Goal: Communication & Community: Answer question/provide support

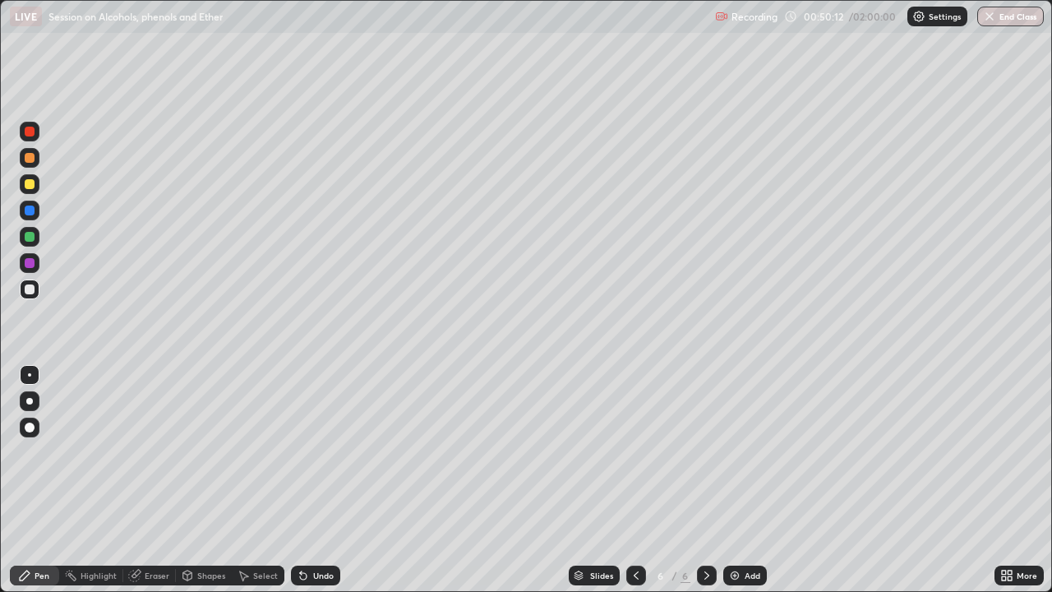
scroll to position [592, 1052]
click at [31, 246] on div at bounding box center [30, 237] width 20 height 20
click at [39, 288] on div at bounding box center [30, 290] width 20 height 20
click at [31, 188] on div at bounding box center [30, 184] width 10 height 10
click at [27, 289] on div at bounding box center [30, 289] width 10 height 10
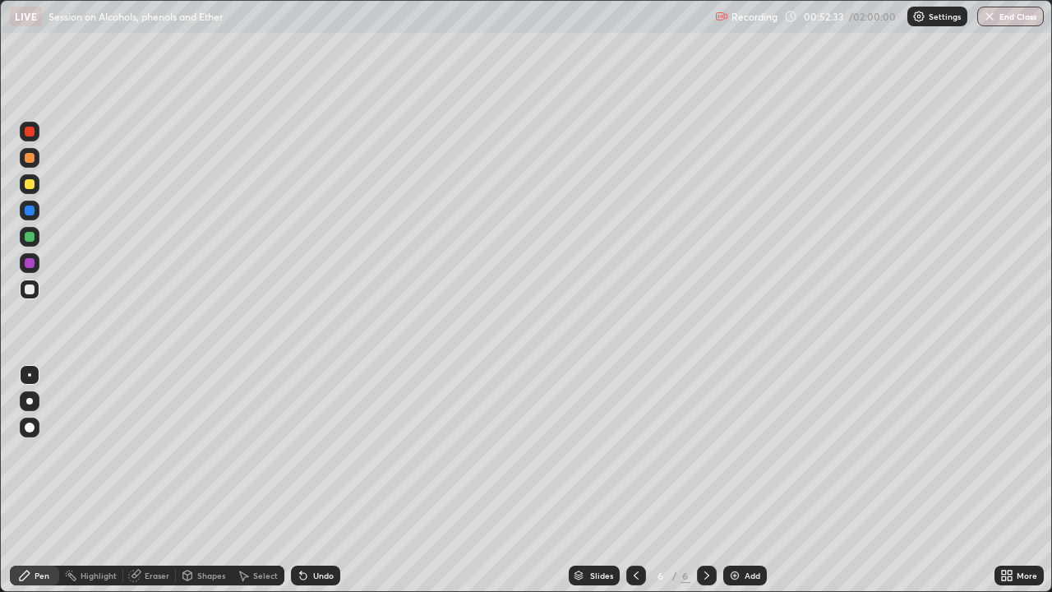
click at [313, 576] on div "Undo" at bounding box center [323, 575] width 21 height 8
click at [30, 185] on div at bounding box center [30, 184] width 10 height 10
click at [34, 289] on div at bounding box center [30, 289] width 10 height 10
click at [30, 210] on div at bounding box center [30, 211] width 10 height 10
click at [34, 288] on div at bounding box center [30, 289] width 10 height 10
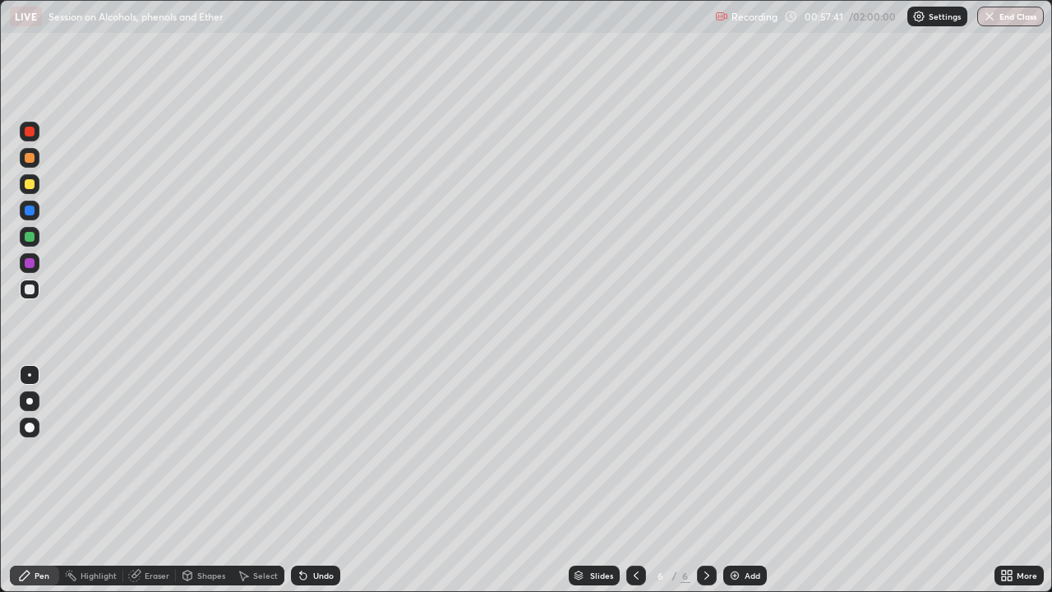
click at [740, 568] on div "Add" at bounding box center [746, 576] width 44 height 20
click at [31, 185] on div at bounding box center [30, 184] width 10 height 10
click at [35, 289] on div at bounding box center [30, 290] width 20 height 20
click at [29, 183] on div at bounding box center [30, 184] width 10 height 10
click at [30, 289] on div at bounding box center [30, 289] width 10 height 10
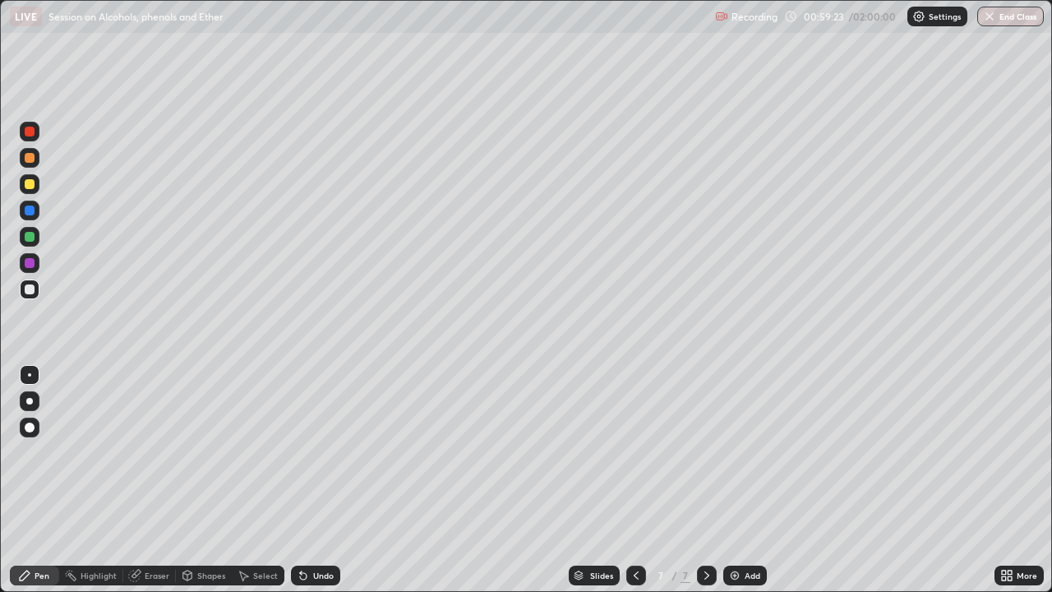
click at [34, 185] on div at bounding box center [30, 184] width 10 height 10
click at [29, 238] on div at bounding box center [30, 237] width 10 height 10
click at [33, 185] on div at bounding box center [30, 184] width 10 height 10
click at [32, 288] on div at bounding box center [30, 289] width 10 height 10
click at [747, 575] on div "Add" at bounding box center [753, 575] width 16 height 8
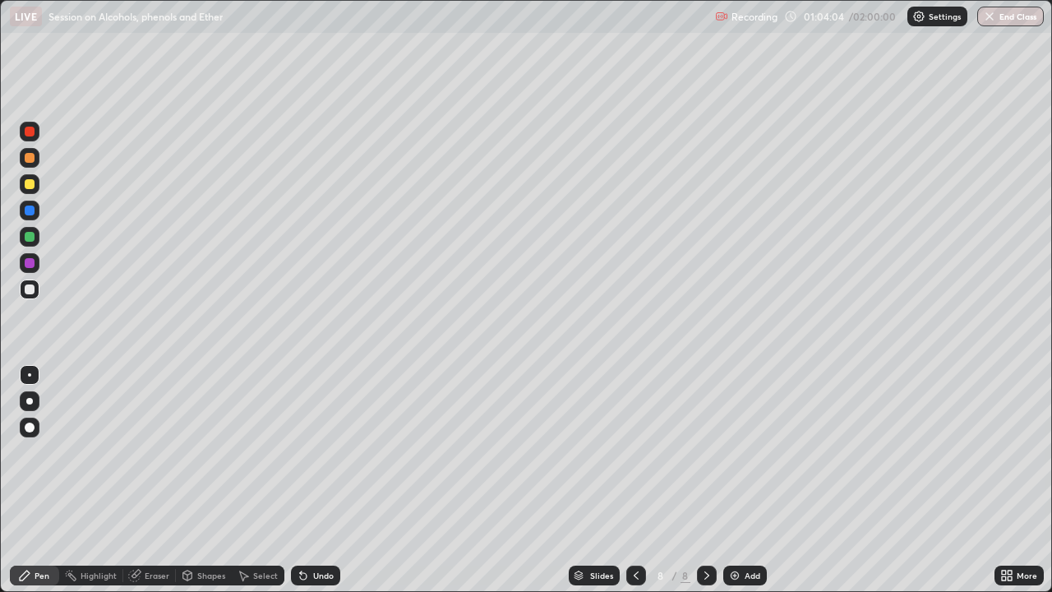
click at [29, 185] on div at bounding box center [30, 184] width 10 height 10
click at [27, 285] on div at bounding box center [30, 289] width 10 height 10
click at [311, 583] on div "Undo" at bounding box center [315, 576] width 49 height 20
click at [30, 184] on div at bounding box center [30, 184] width 10 height 10
click at [32, 291] on div at bounding box center [30, 289] width 10 height 10
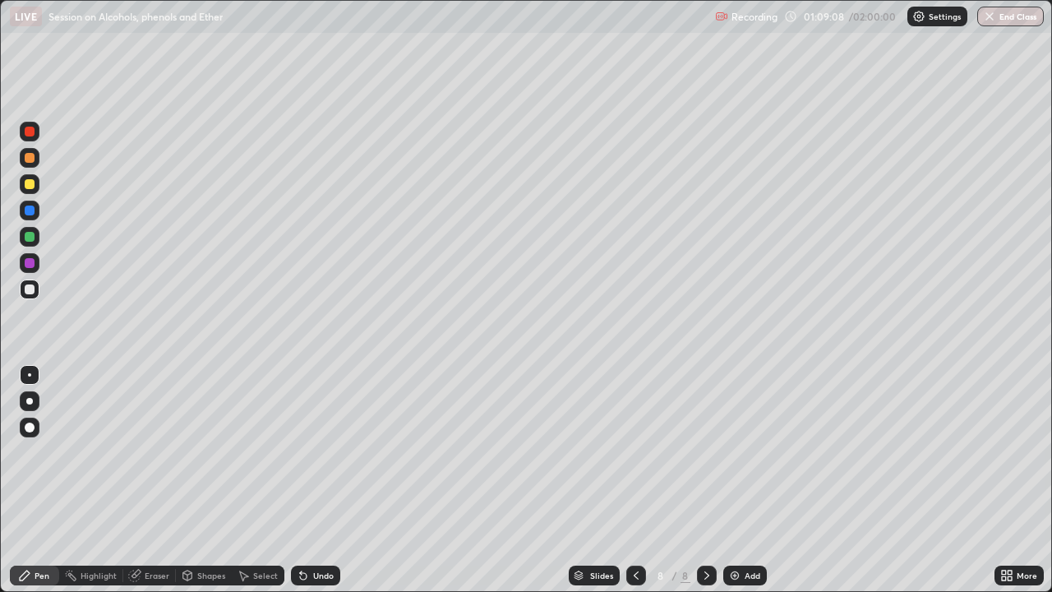
click at [745, 577] on div "Add" at bounding box center [753, 575] width 16 height 8
click at [34, 182] on div at bounding box center [30, 184] width 10 height 10
click at [34, 290] on div at bounding box center [30, 289] width 10 height 10
click at [635, 576] on icon at bounding box center [636, 575] width 13 height 13
click at [707, 578] on icon at bounding box center [706, 575] width 13 height 13
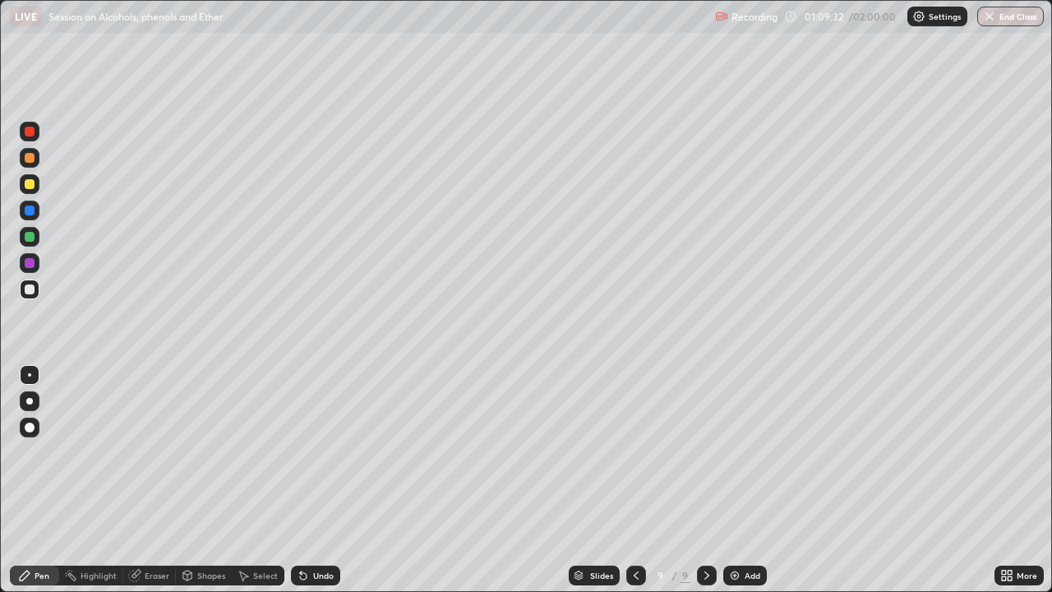
click at [26, 177] on div at bounding box center [30, 184] width 20 height 20
click at [30, 289] on div at bounding box center [30, 289] width 10 height 10
click at [321, 573] on div "Undo" at bounding box center [323, 575] width 21 height 8
click at [320, 576] on div "Undo" at bounding box center [323, 575] width 21 height 8
click at [318, 576] on div "Undo" at bounding box center [323, 575] width 21 height 8
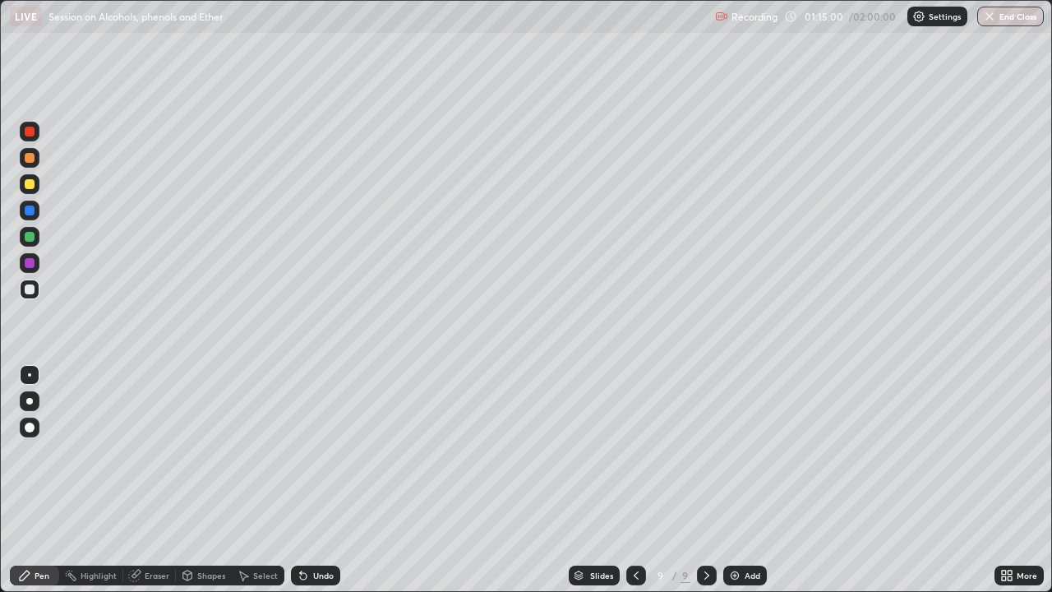
click at [761, 584] on div "Add" at bounding box center [746, 576] width 44 height 20
click at [642, 579] on div at bounding box center [636, 576] width 20 height 20
click at [706, 574] on icon at bounding box center [707, 575] width 5 height 8
click at [33, 183] on div at bounding box center [30, 184] width 10 height 10
click at [28, 289] on div at bounding box center [30, 289] width 10 height 10
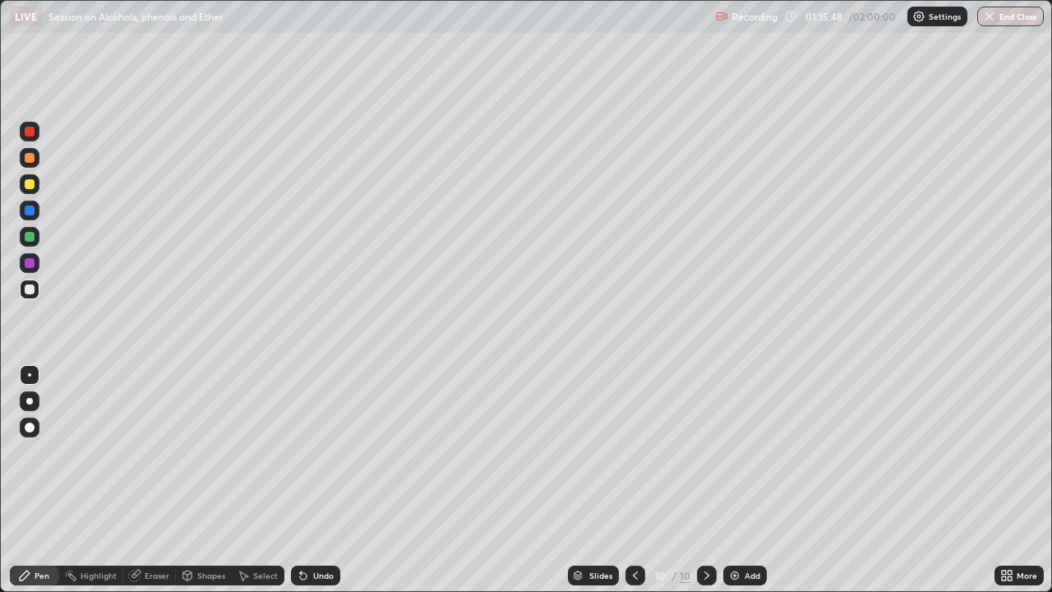
click at [319, 573] on div "Undo" at bounding box center [323, 575] width 21 height 8
click at [310, 573] on div "Undo" at bounding box center [315, 576] width 49 height 20
click at [313, 578] on div "Undo" at bounding box center [323, 575] width 21 height 8
click at [313, 579] on div "Undo" at bounding box center [323, 575] width 21 height 8
click at [309, 583] on div "Undo" at bounding box center [315, 576] width 49 height 20
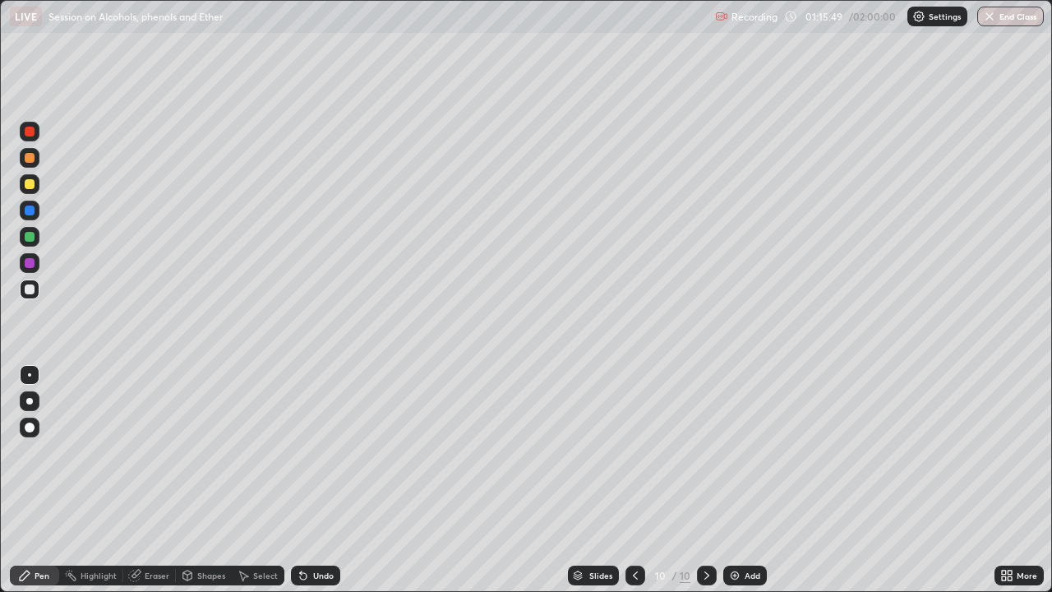
click at [311, 581] on div "Undo" at bounding box center [315, 576] width 49 height 20
click at [308, 585] on div "Undo" at bounding box center [315, 576] width 49 height 20
click at [310, 582] on div "Undo" at bounding box center [315, 576] width 49 height 20
click at [309, 585] on div "Undo" at bounding box center [315, 576] width 49 height 20
click at [634, 576] on icon at bounding box center [635, 575] width 13 height 13
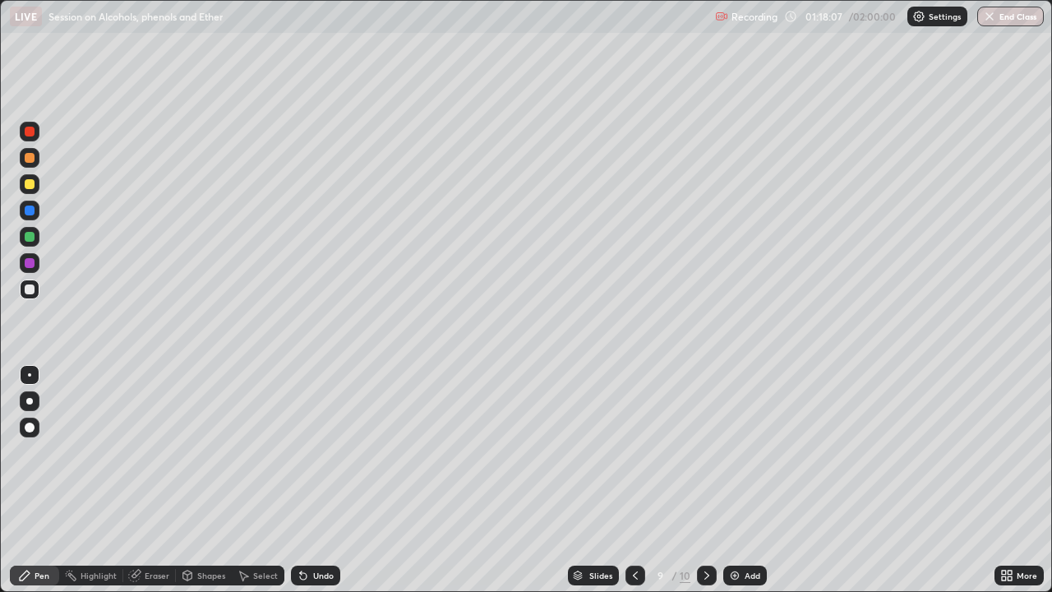
click at [634, 576] on icon at bounding box center [635, 575] width 13 height 13
click at [705, 572] on icon at bounding box center [707, 575] width 5 height 8
click at [703, 579] on icon at bounding box center [706, 575] width 13 height 13
click at [705, 576] on icon at bounding box center [706, 575] width 13 height 13
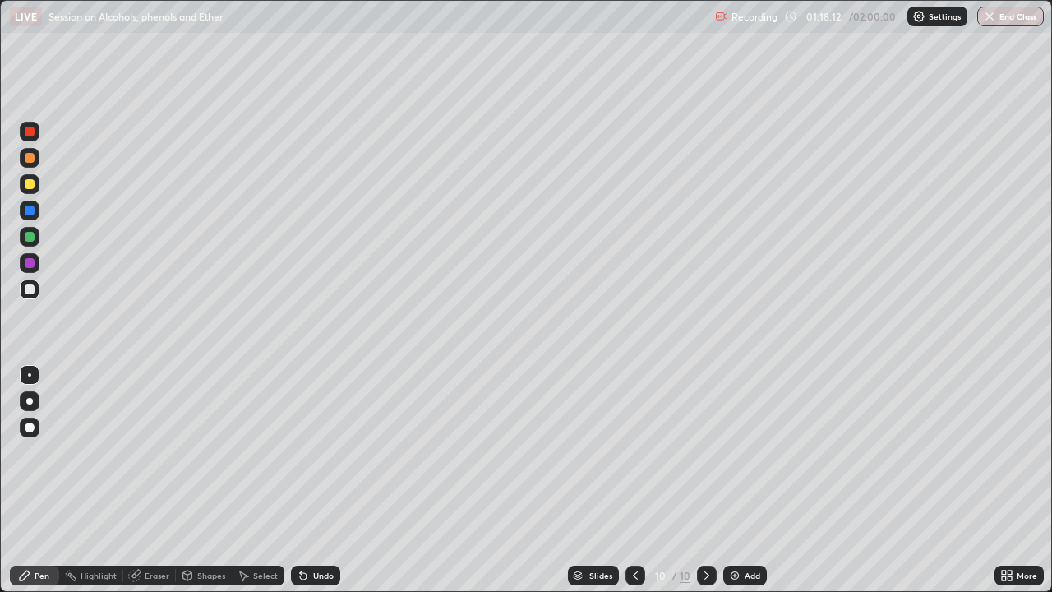
click at [30, 238] on div at bounding box center [30, 237] width 10 height 10
click at [28, 270] on div at bounding box center [30, 263] width 20 height 20
click at [34, 292] on div at bounding box center [30, 289] width 10 height 10
click at [317, 575] on div "Undo" at bounding box center [323, 575] width 21 height 8
click at [319, 578] on div "Undo" at bounding box center [323, 575] width 21 height 8
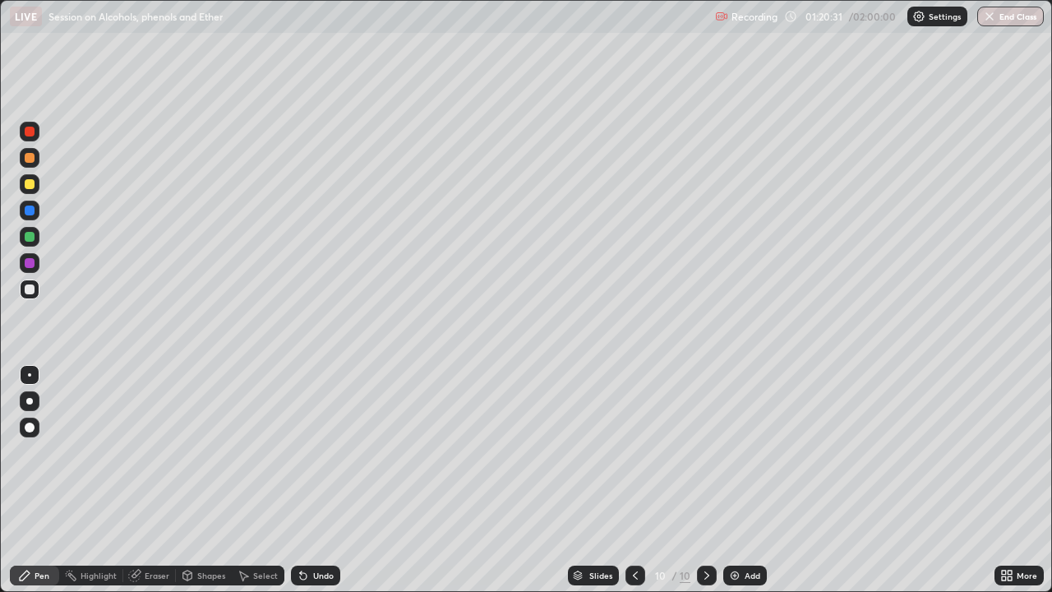
click at [309, 572] on div "Undo" at bounding box center [315, 576] width 49 height 20
click at [317, 576] on div "Undo" at bounding box center [323, 575] width 21 height 8
click at [746, 573] on div "Add" at bounding box center [753, 575] width 16 height 8
click at [32, 233] on div at bounding box center [30, 237] width 10 height 10
click at [634, 582] on div at bounding box center [637, 576] width 20 height 20
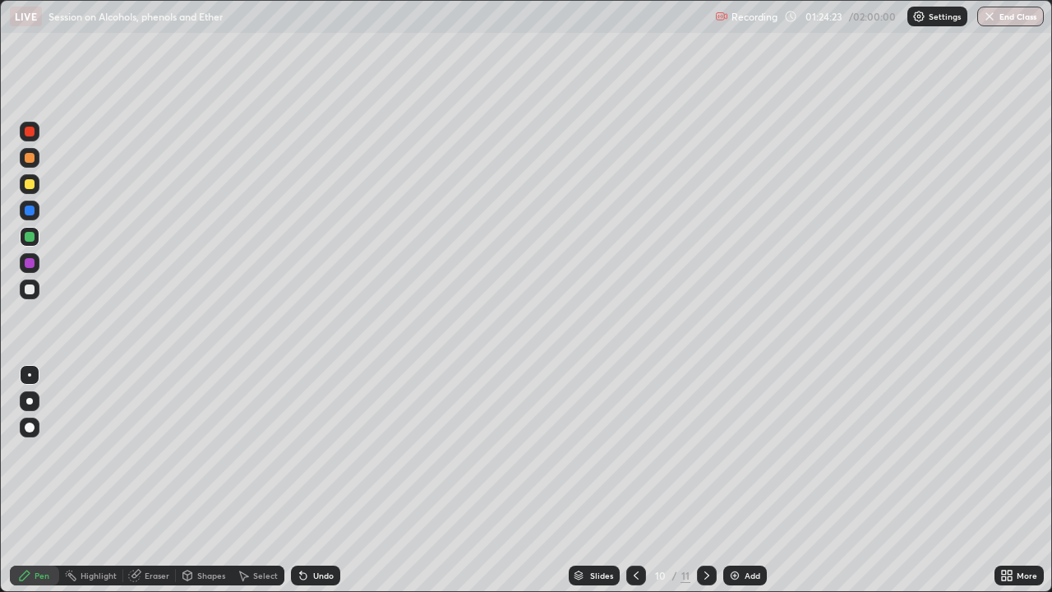
click at [705, 573] on icon at bounding box center [707, 575] width 5 height 8
click at [35, 289] on div at bounding box center [30, 290] width 20 height 20
click at [151, 573] on div "Eraser" at bounding box center [157, 575] width 25 height 8
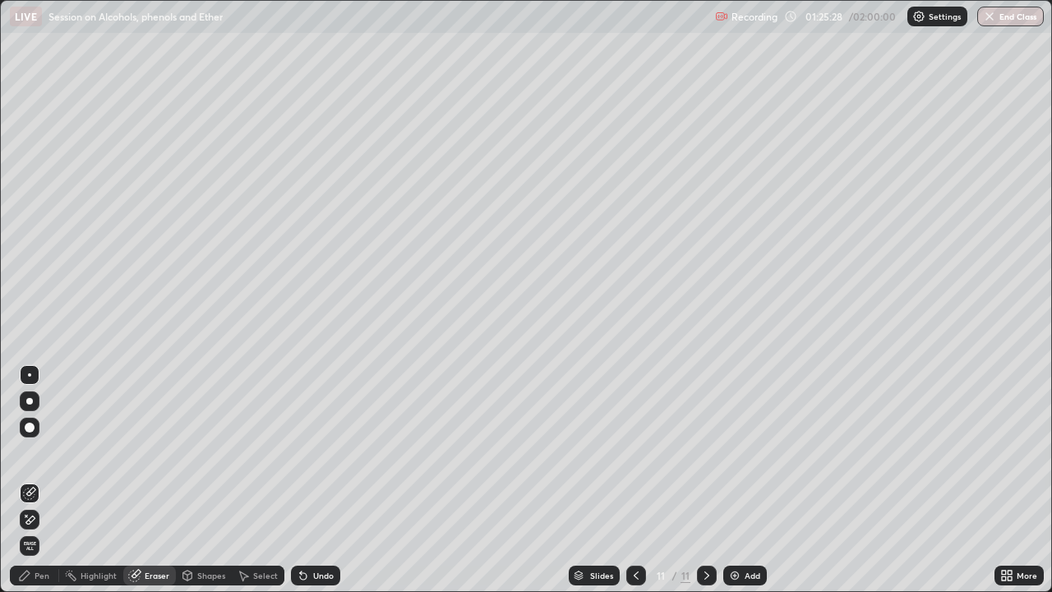
click at [45, 577] on div "Pen" at bounding box center [42, 575] width 15 height 8
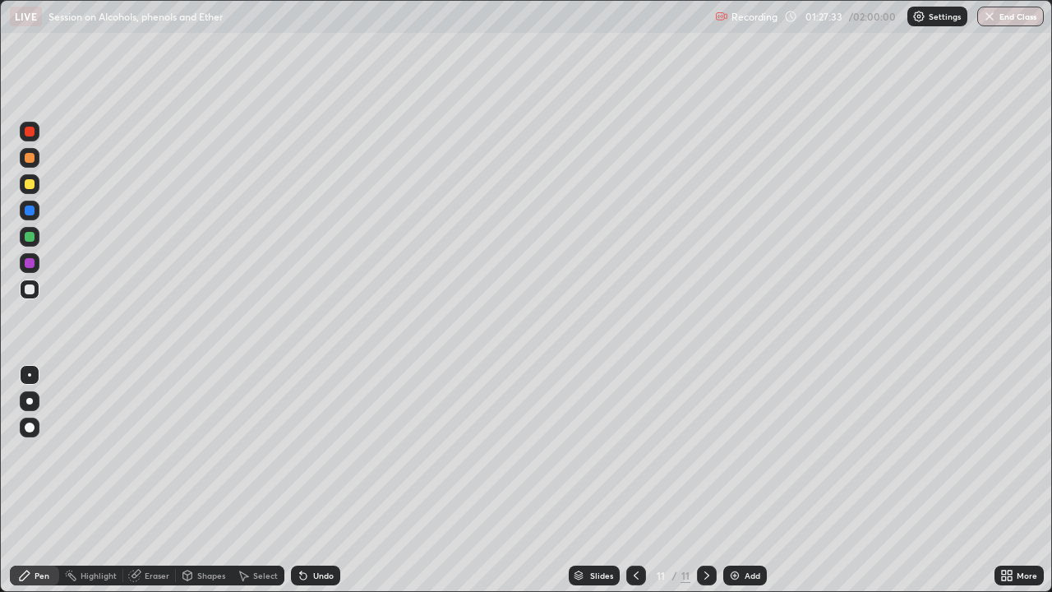
click at [999, 14] on button "End Class" at bounding box center [1011, 17] width 67 height 20
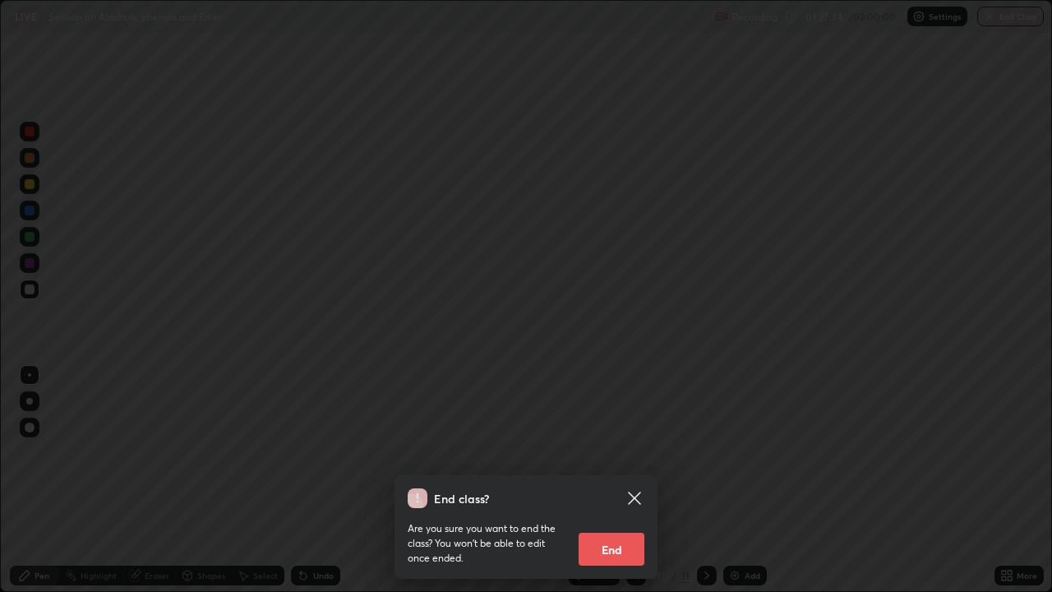
click at [618, 542] on button "End" at bounding box center [612, 549] width 66 height 33
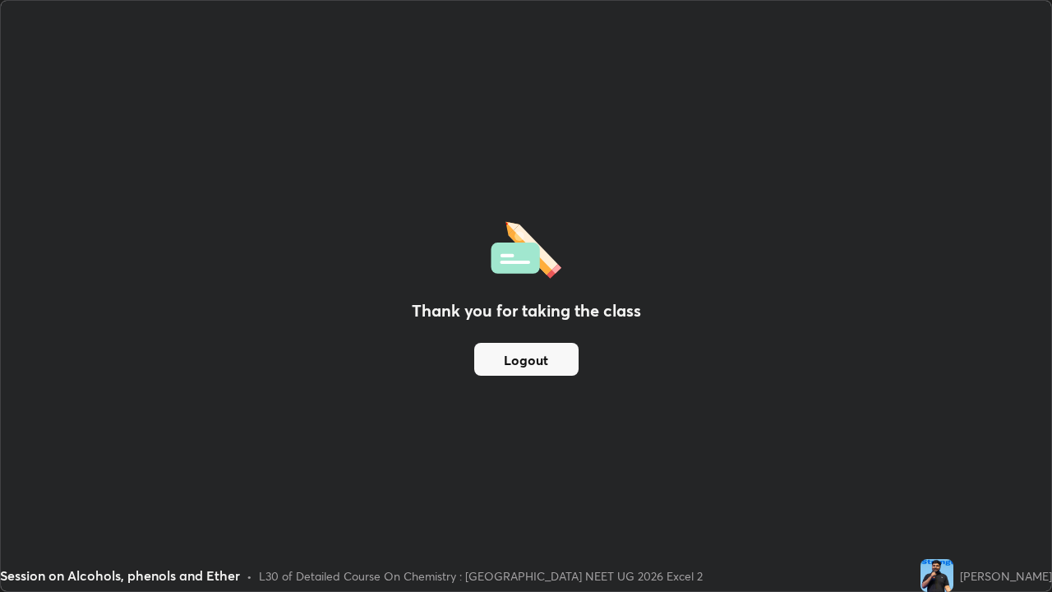
click at [555, 351] on button "Logout" at bounding box center [526, 359] width 104 height 33
